Goal: Information Seeking & Learning: Learn about a topic

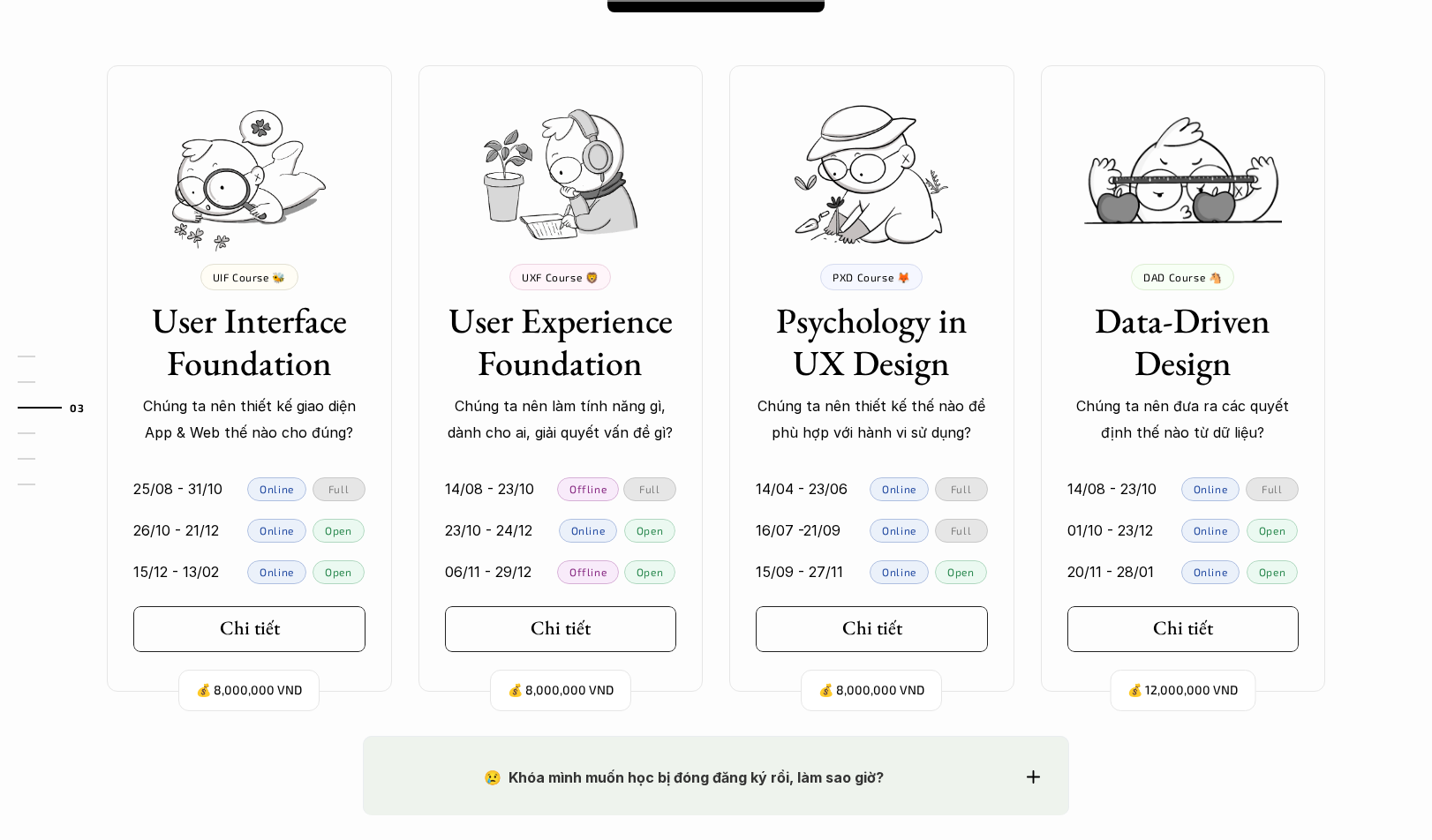
scroll to position [1589, 0]
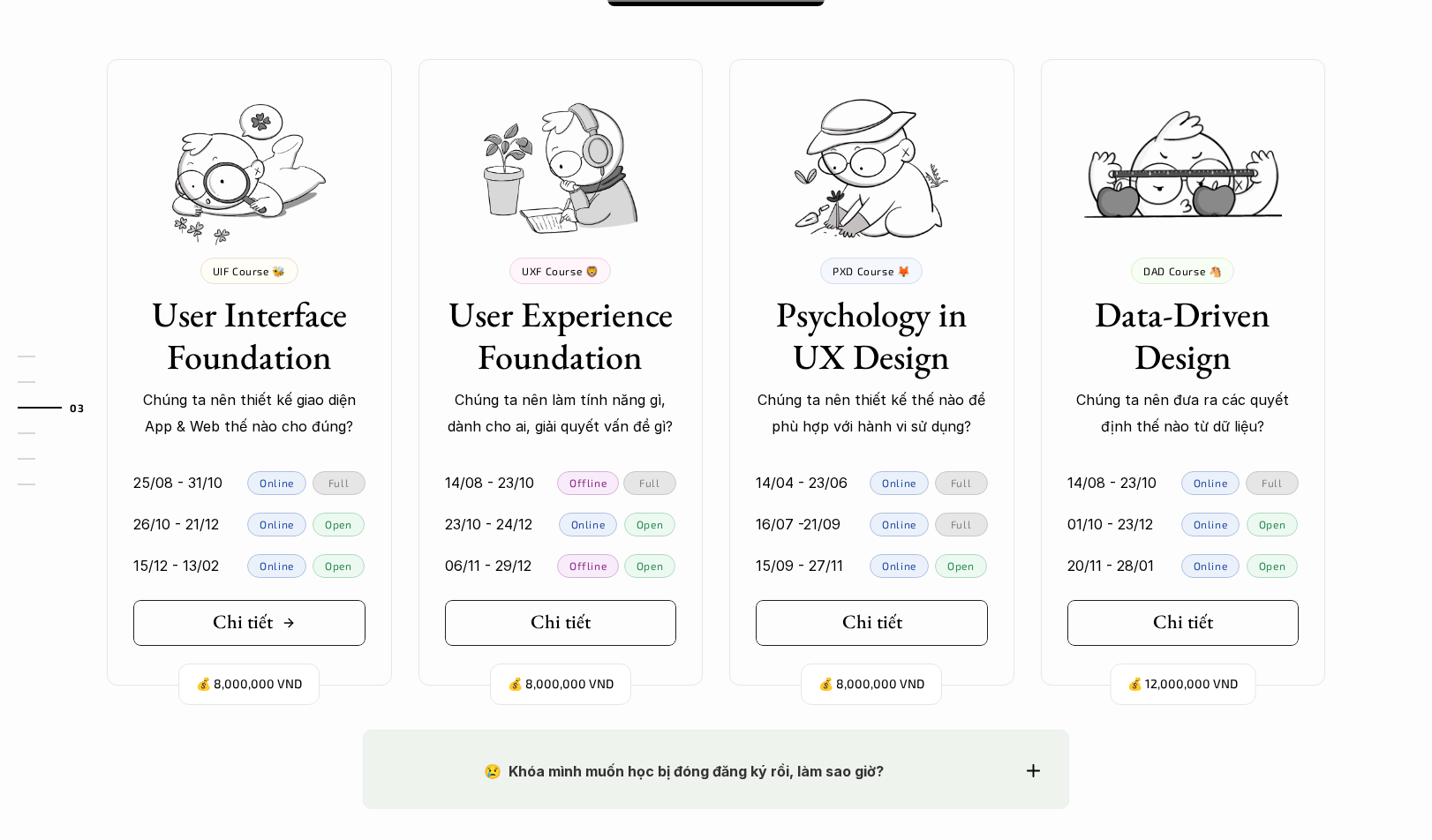
drag, startPoint x: 284, startPoint y: 629, endPoint x: 253, endPoint y: 624, distance: 31.4
click at [253, 624] on h5 "Chi tiết" at bounding box center [243, 622] width 60 height 23
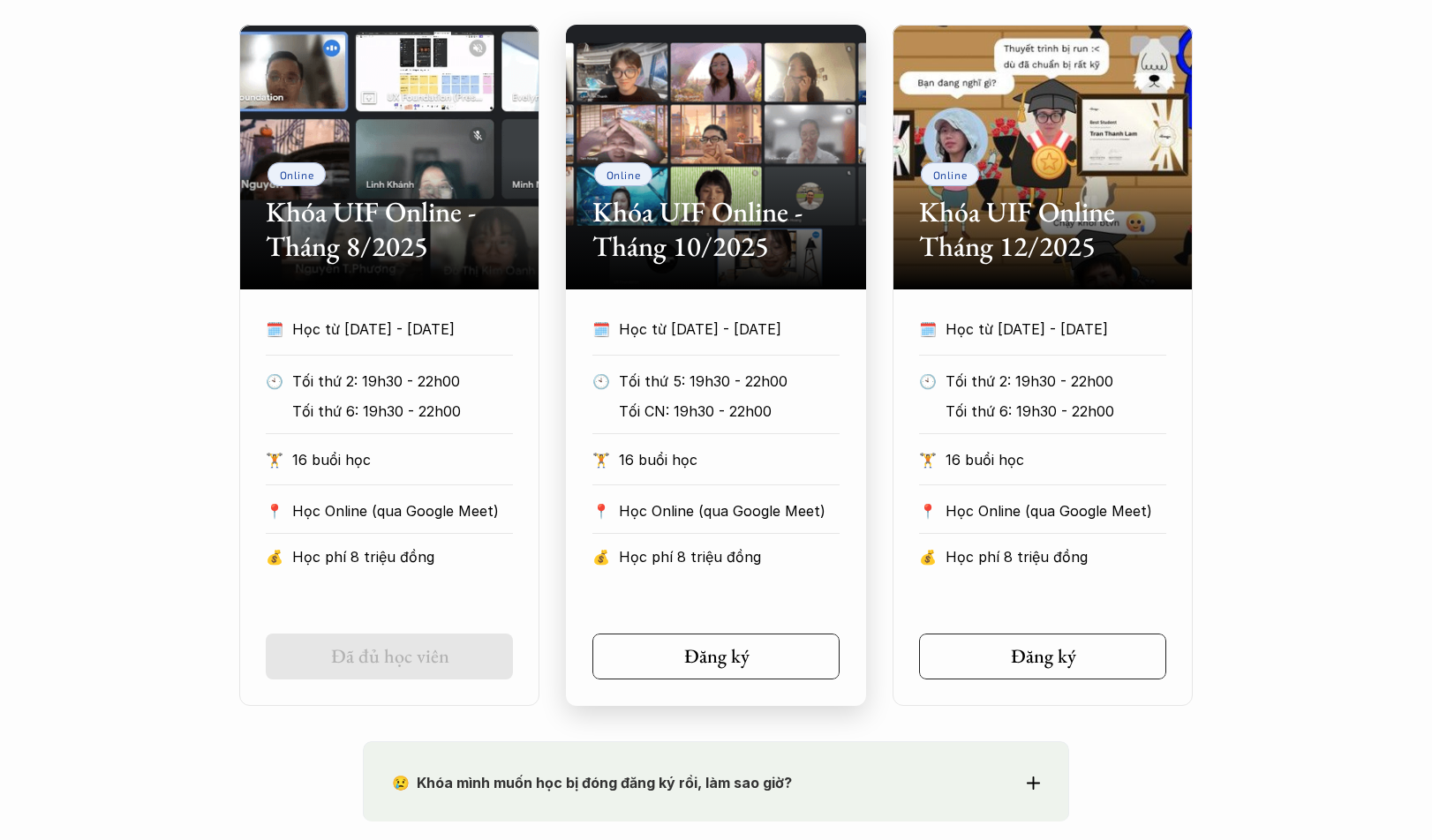
scroll to position [794, 0]
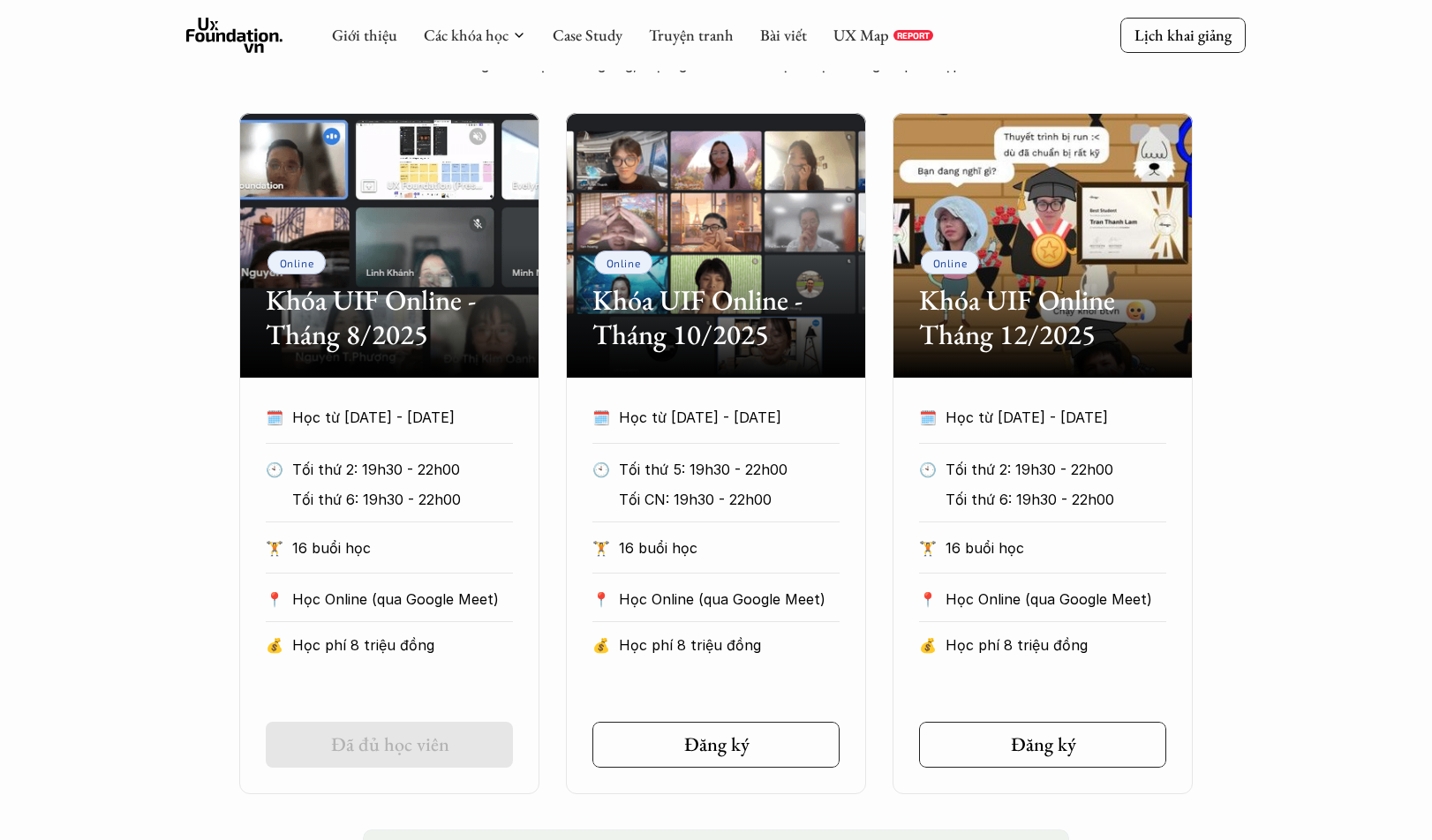
scroll to position [1589, 0]
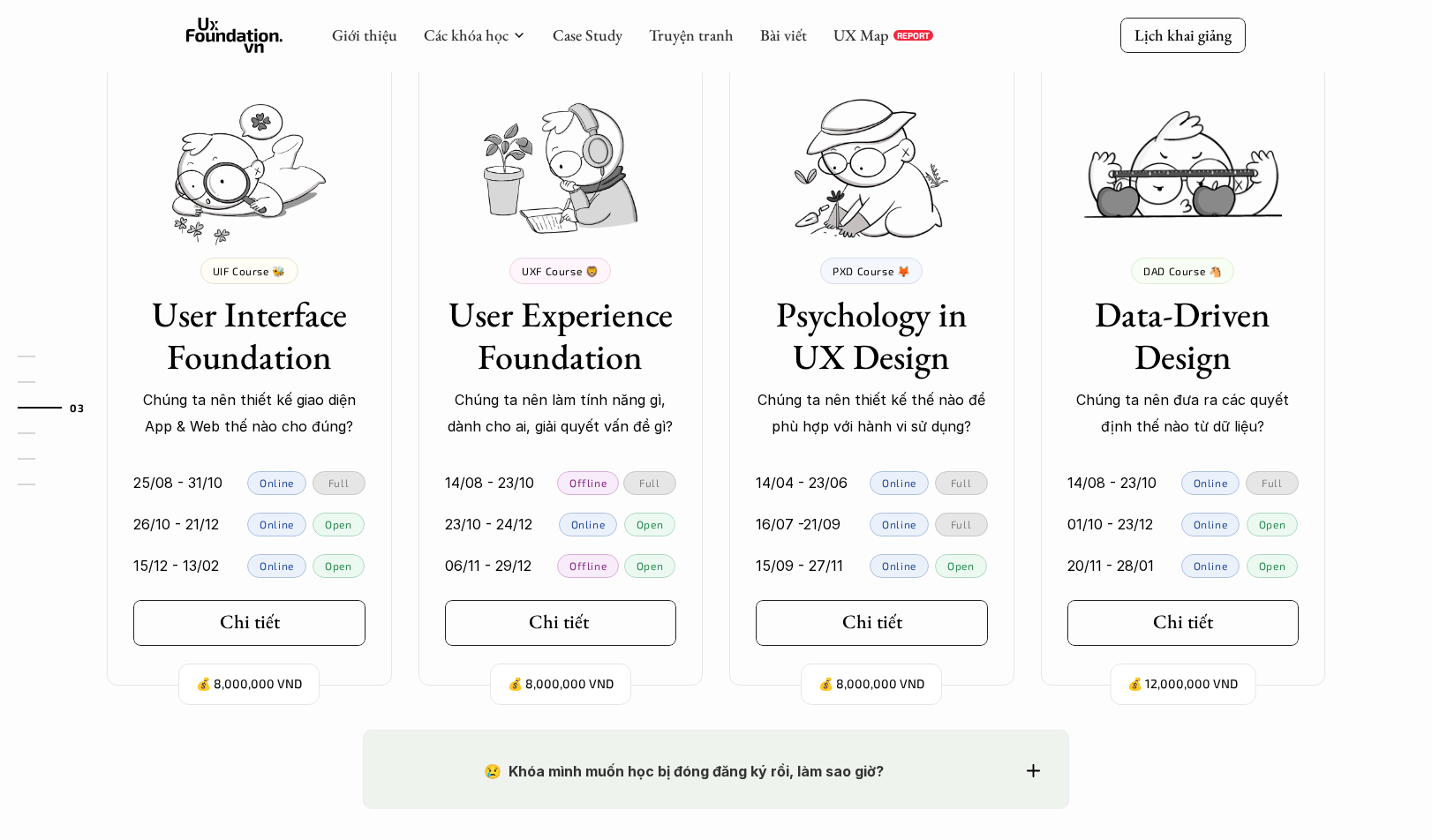
click at [596, 611] on div "Chi tiết" at bounding box center [566, 622] width 73 height 23
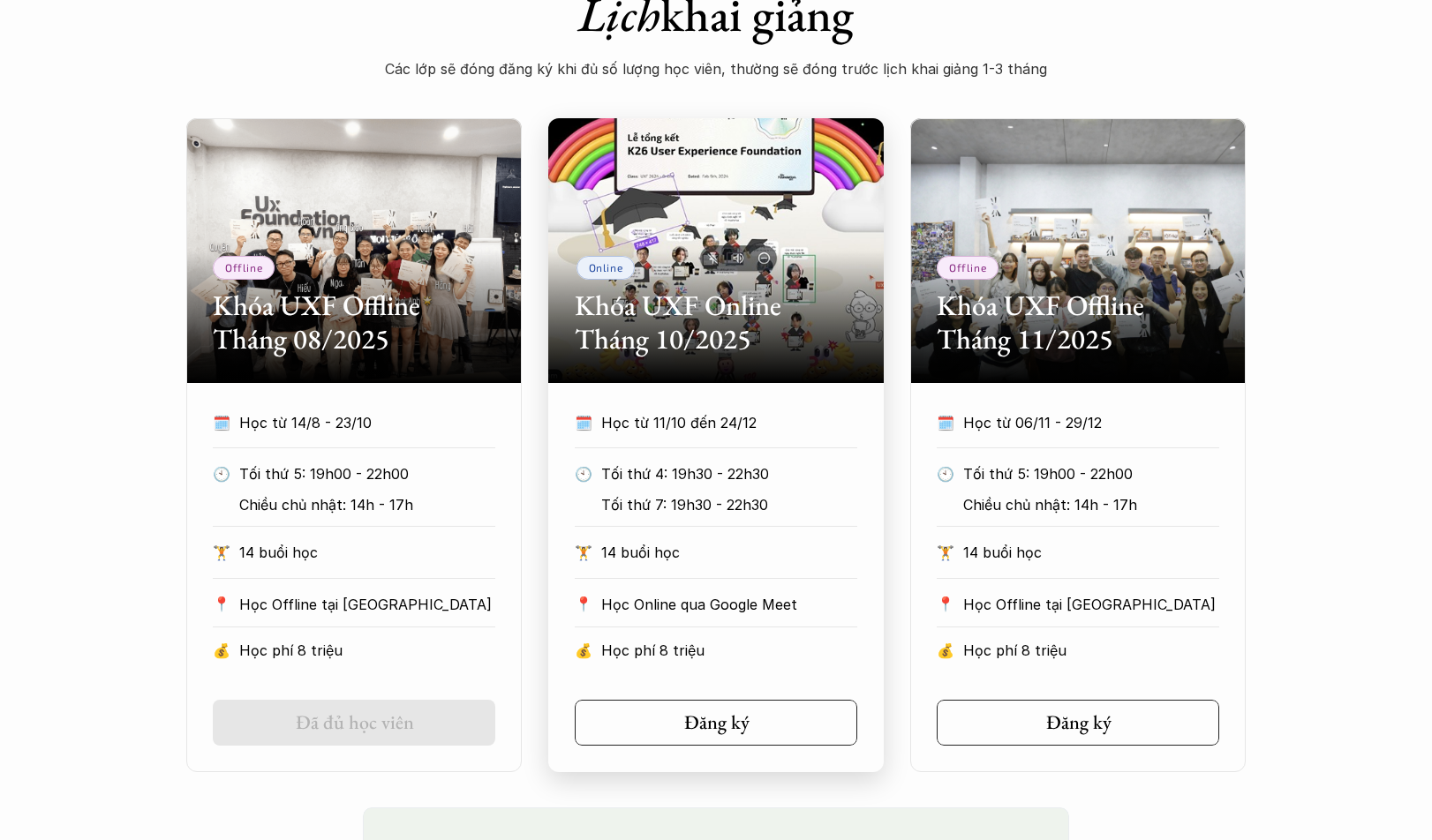
scroll to position [794, 0]
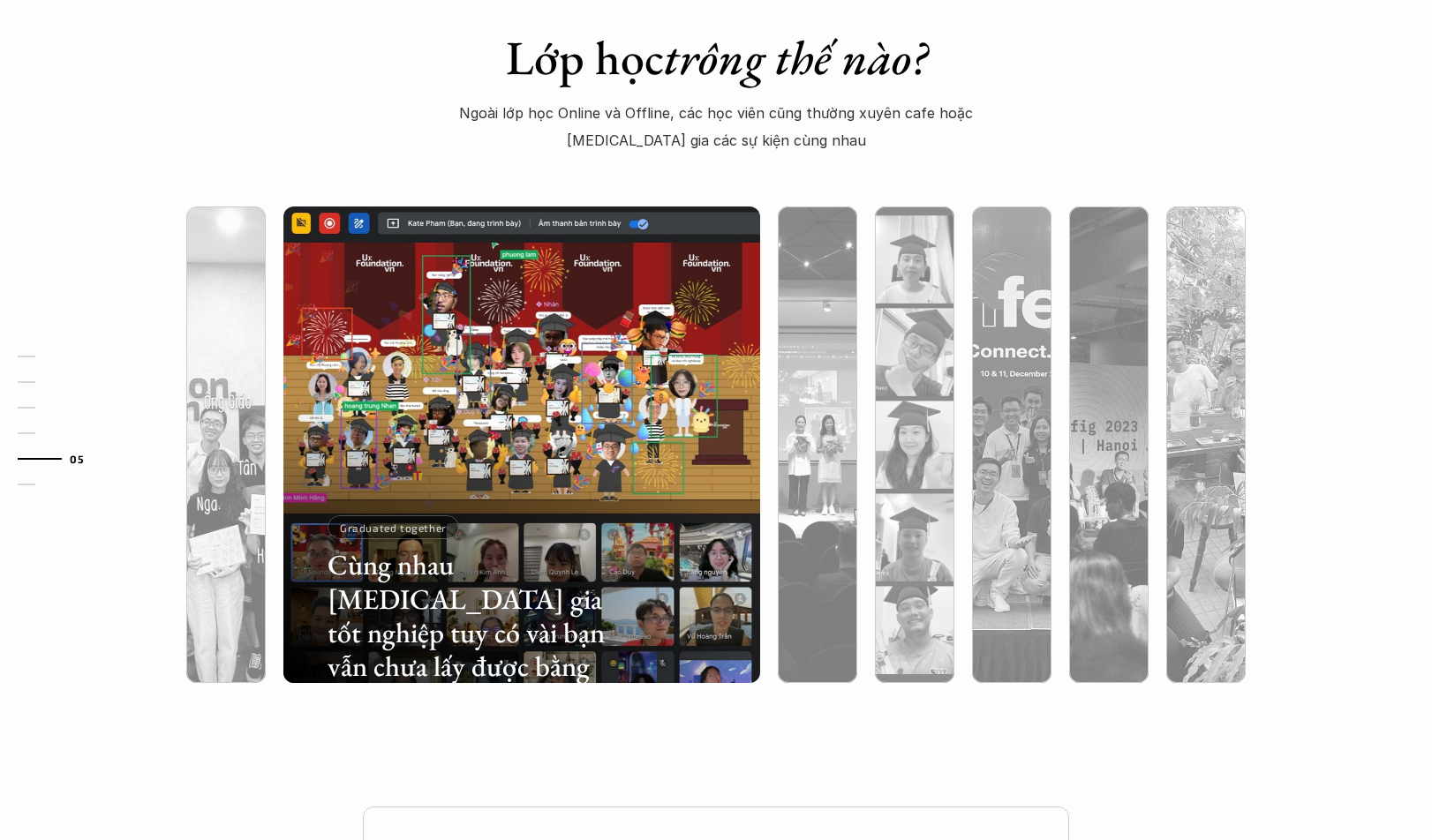
scroll to position [4590, 0]
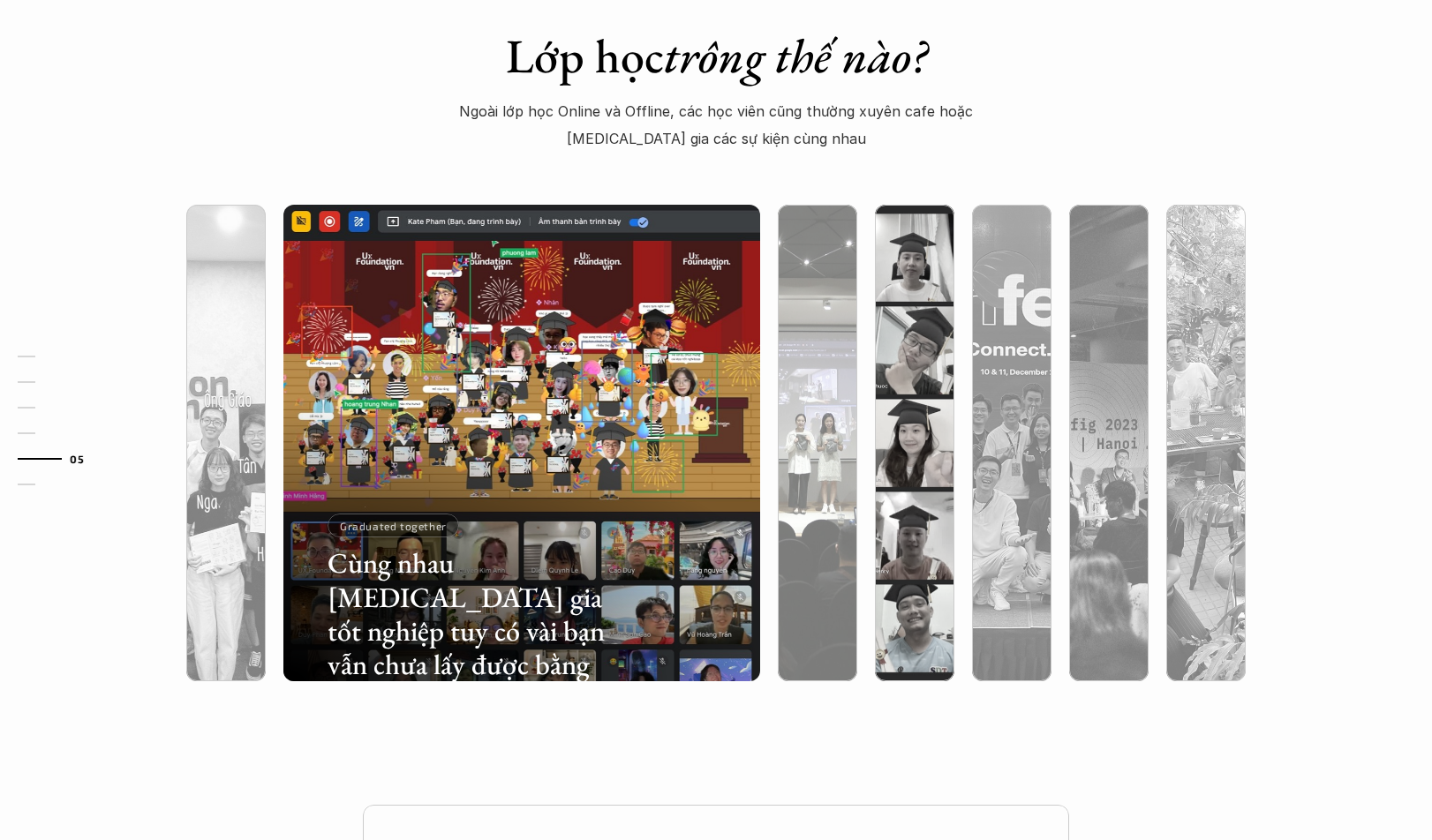
click at [816, 515] on div at bounding box center [817, 537] width 80 height 287
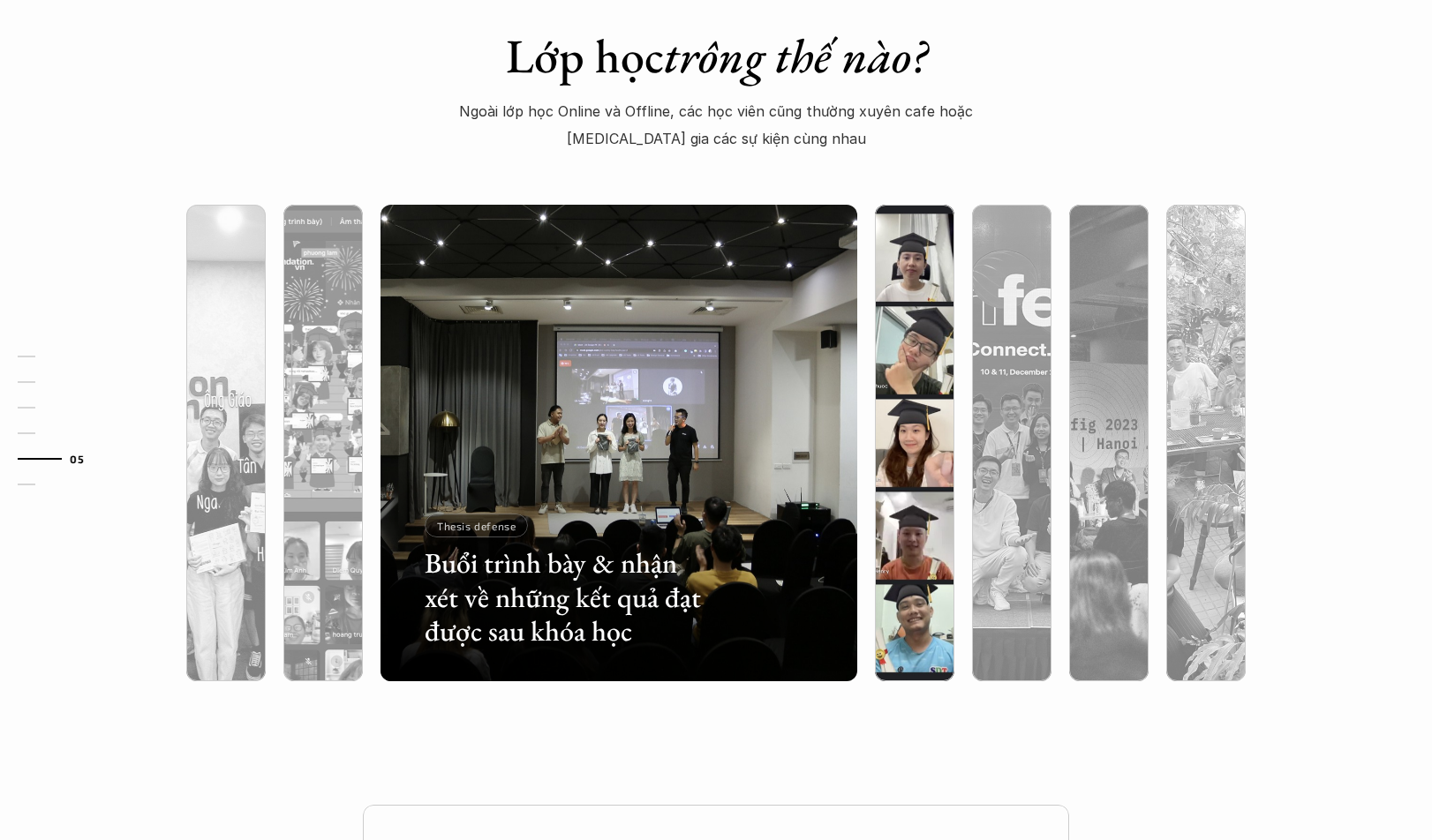
click at [897, 515] on div at bounding box center [914, 537] width 80 height 287
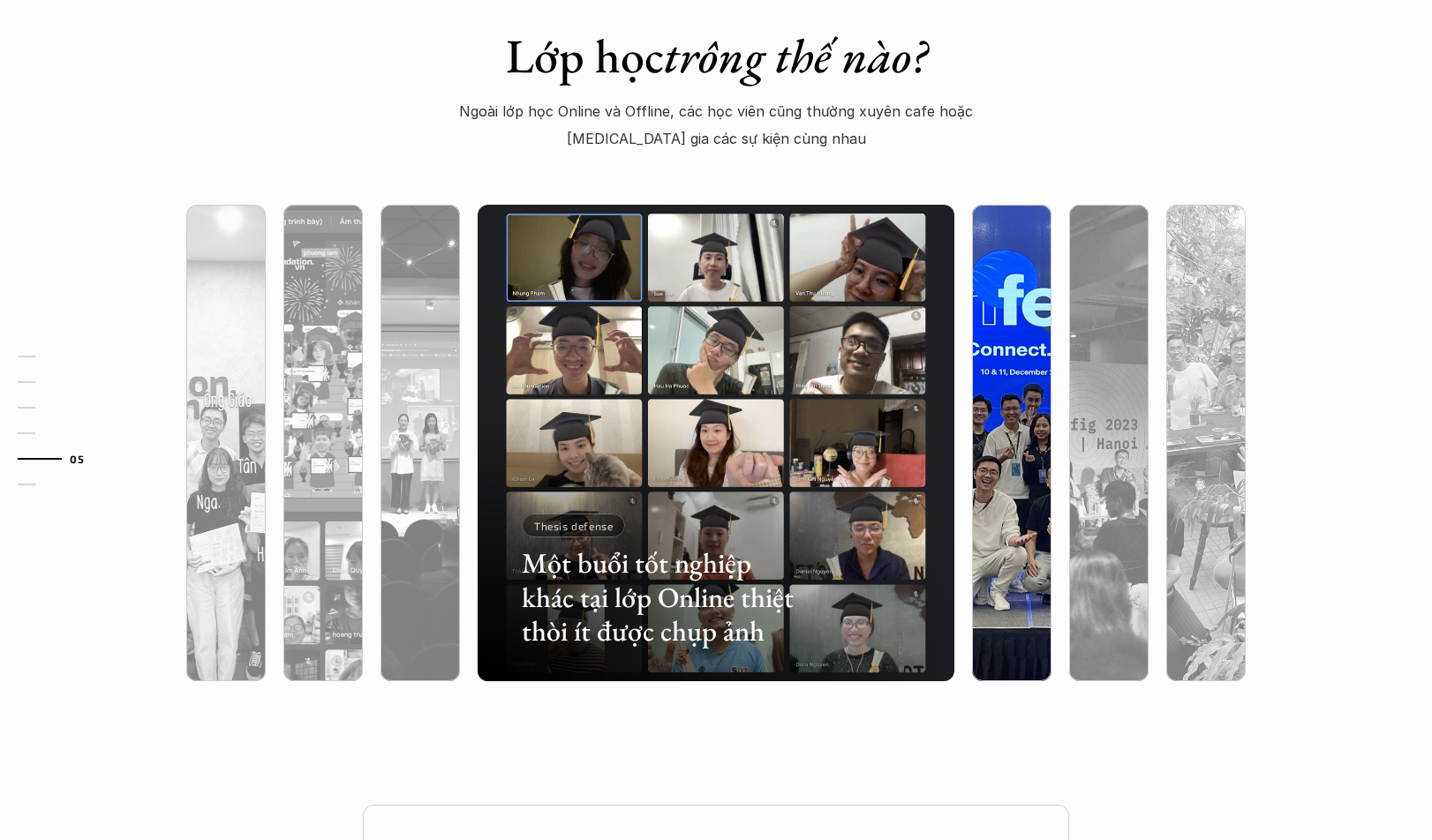
click at [998, 511] on div at bounding box center [1011, 537] width 80 height 287
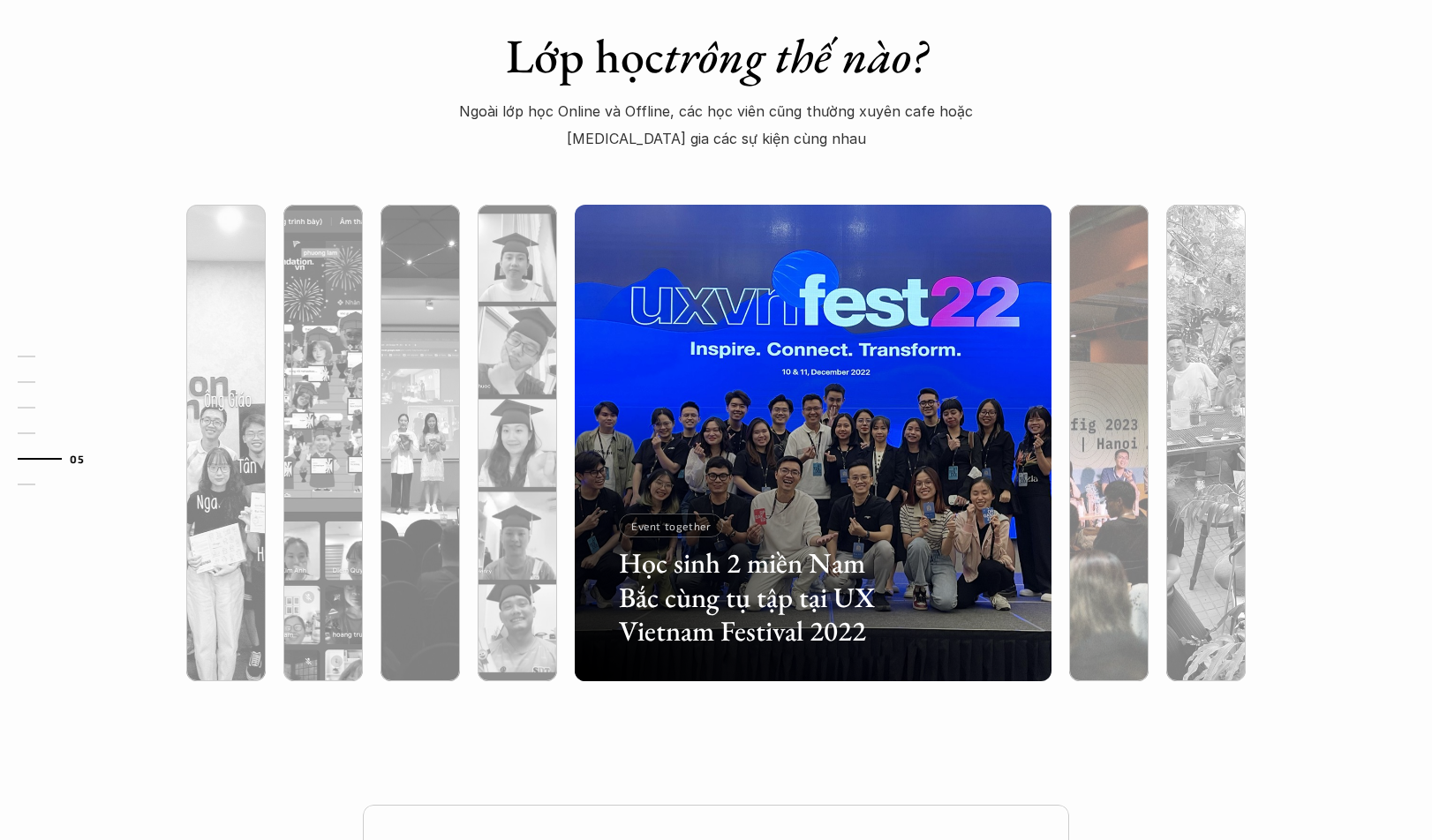
click at [1087, 496] on div at bounding box center [1108, 537] width 80 height 287
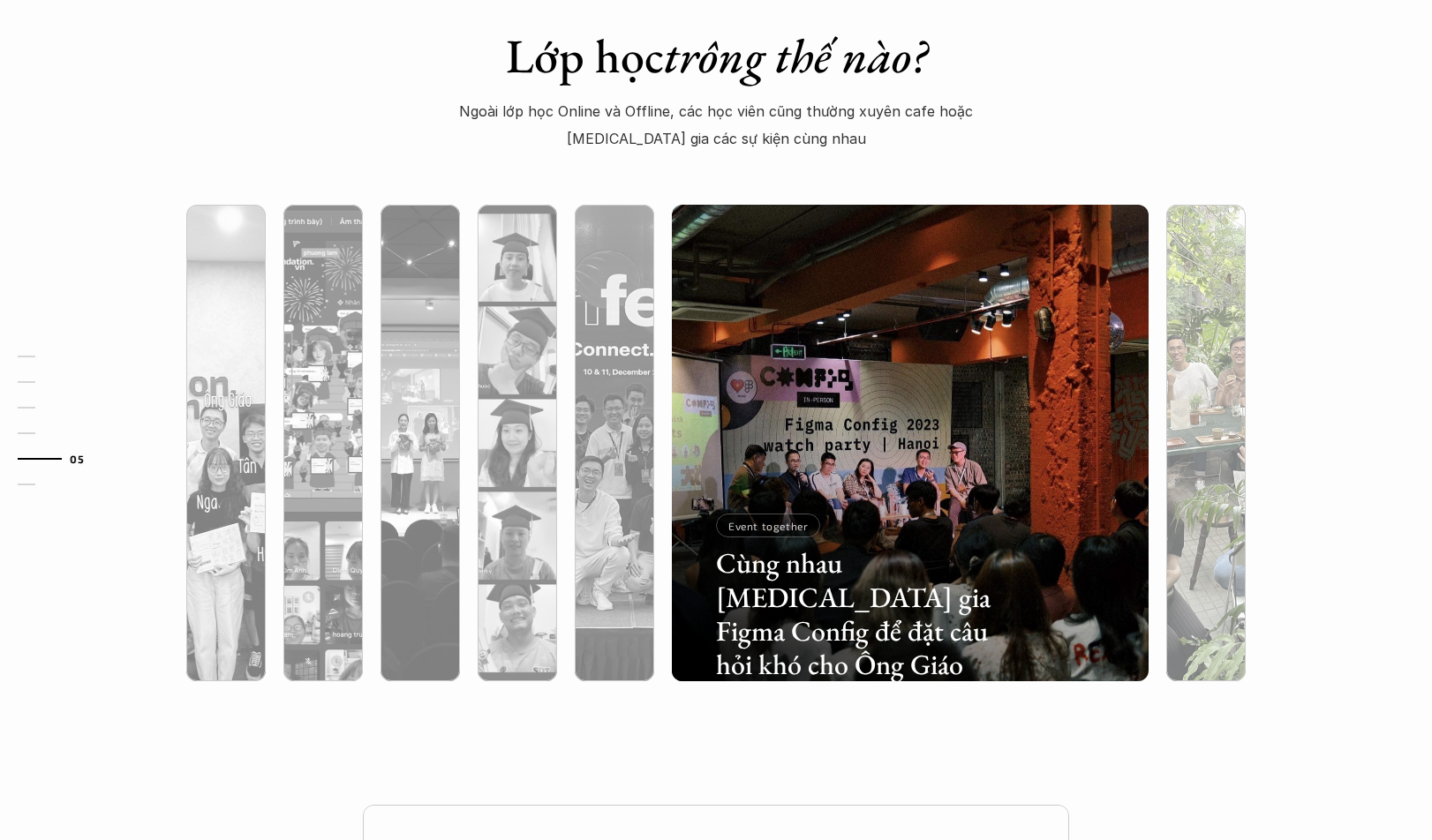
click at [1186, 473] on div at bounding box center [1205, 537] width 80 height 287
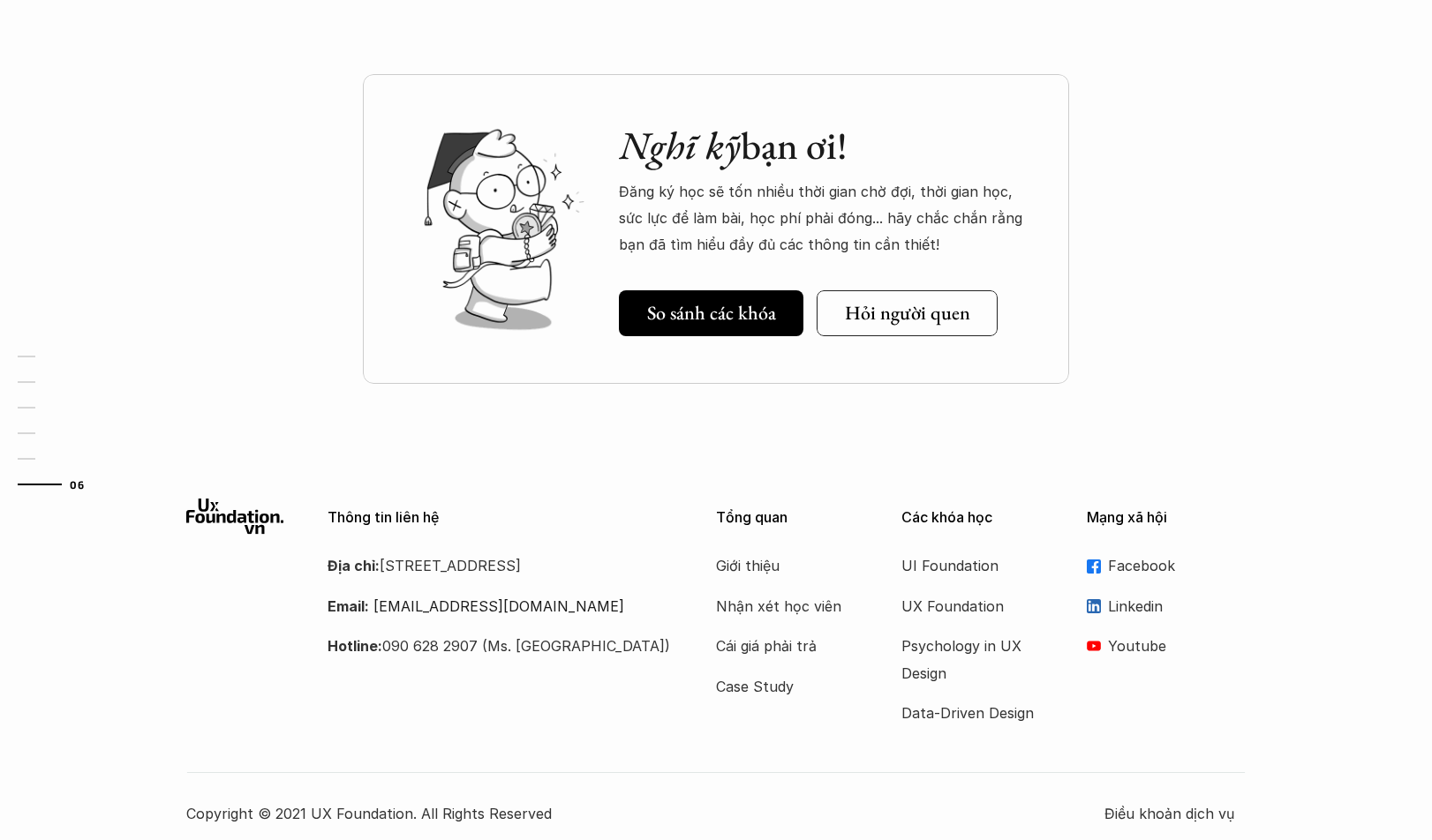
scroll to position [5334, 0]
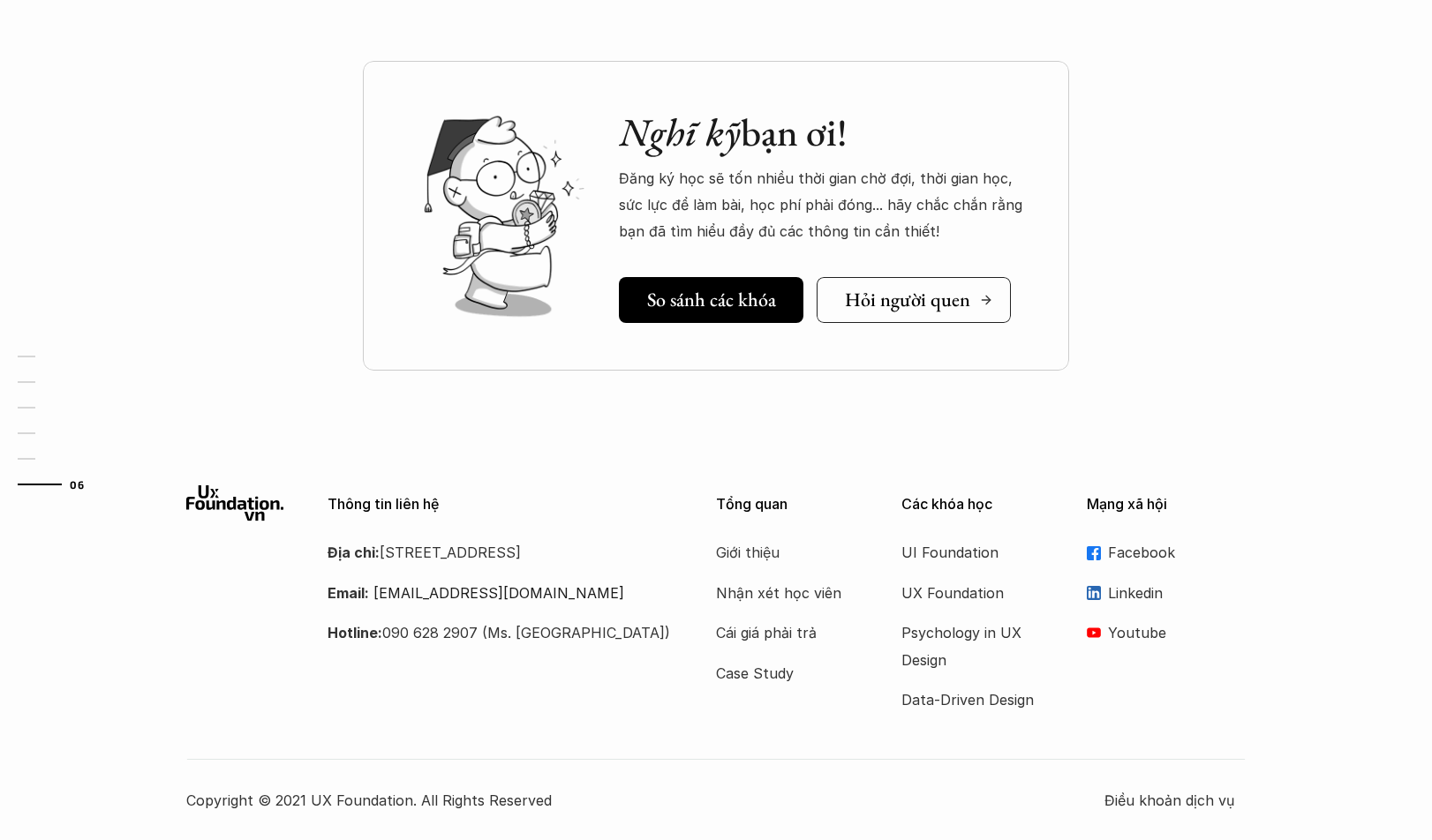
click at [916, 288] on h5 "Hỏi người quen" at bounding box center [908, 300] width 125 height 23
